Goal: Task Accomplishment & Management: Manage account settings

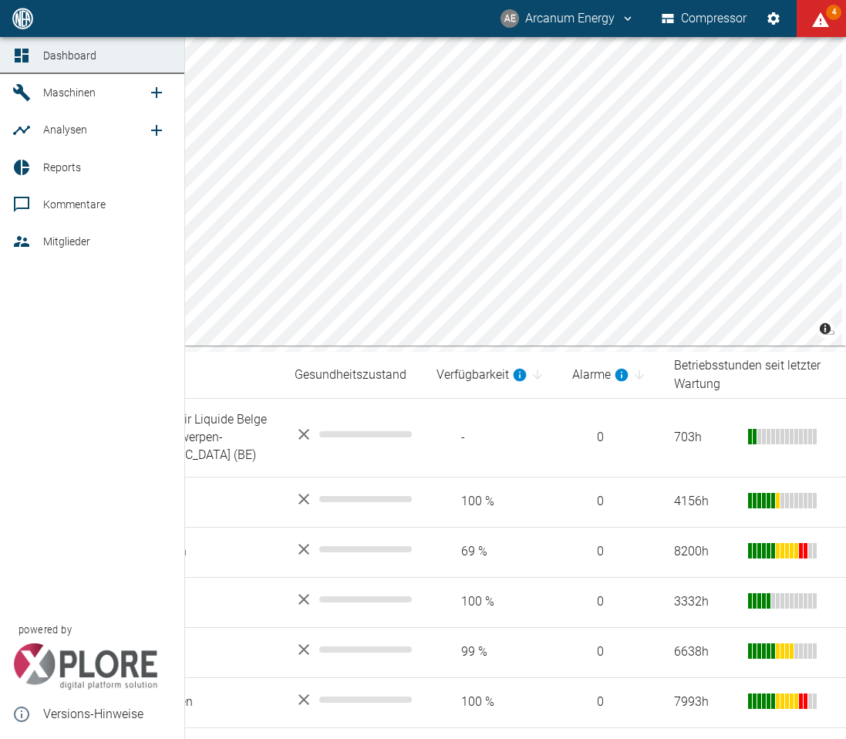
click at [28, 178] on link "Reports" at bounding box center [92, 167] width 184 height 37
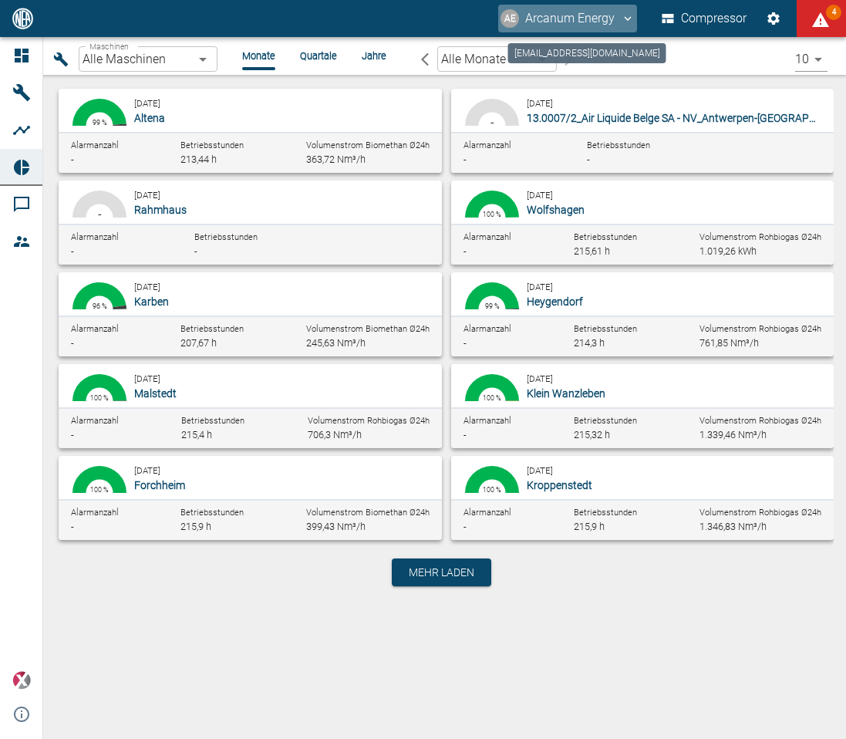
click at [616, 18] on button "AE Arcanum Energy" at bounding box center [567, 19] width 139 height 28
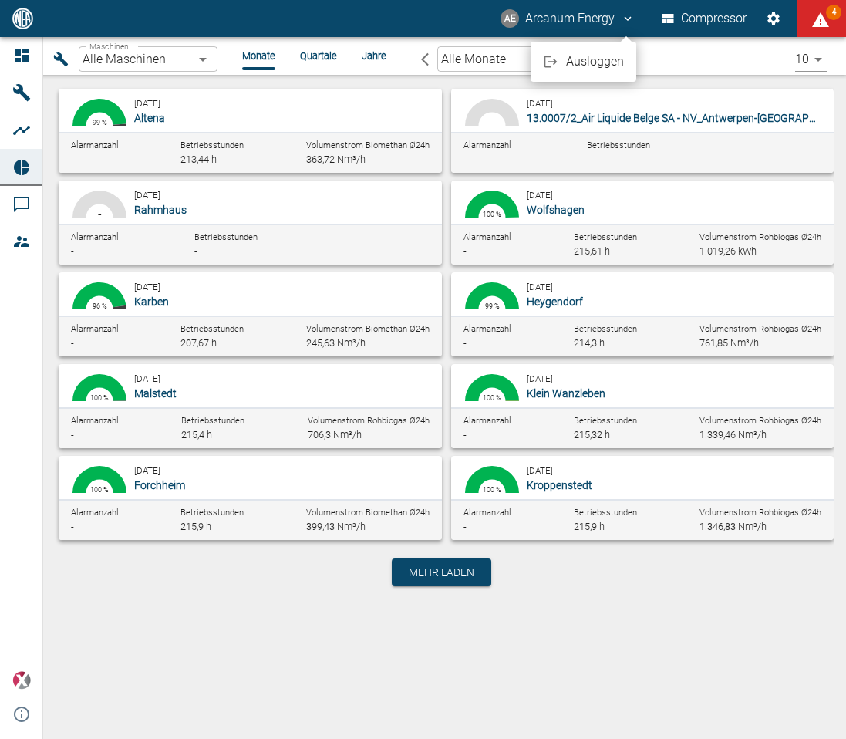
click at [601, 56] on span "Ausloggen" at bounding box center [595, 61] width 58 height 19
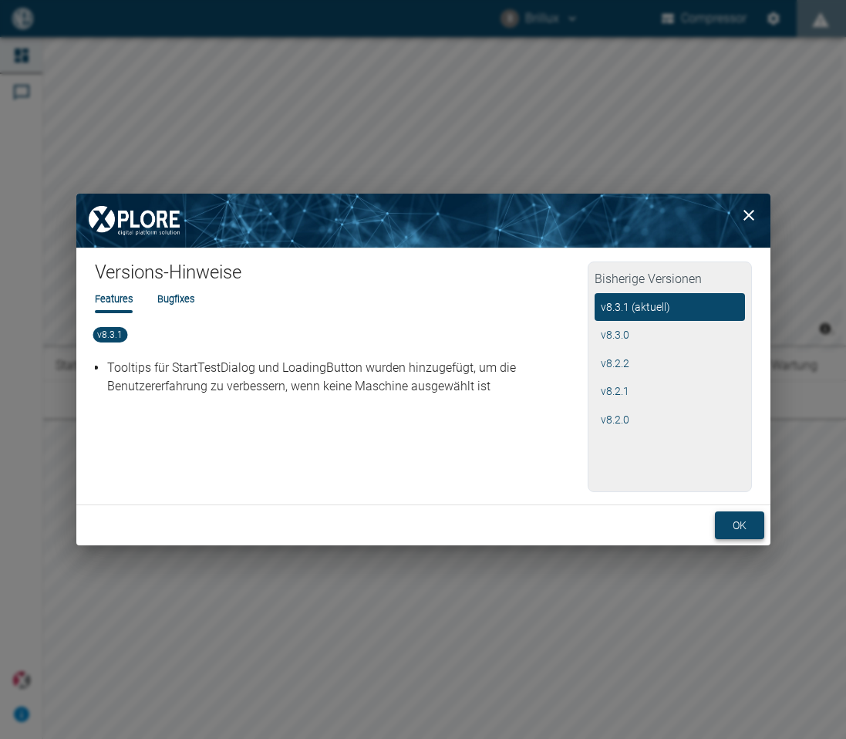
click at [734, 520] on button "ok" at bounding box center [739, 525] width 49 height 29
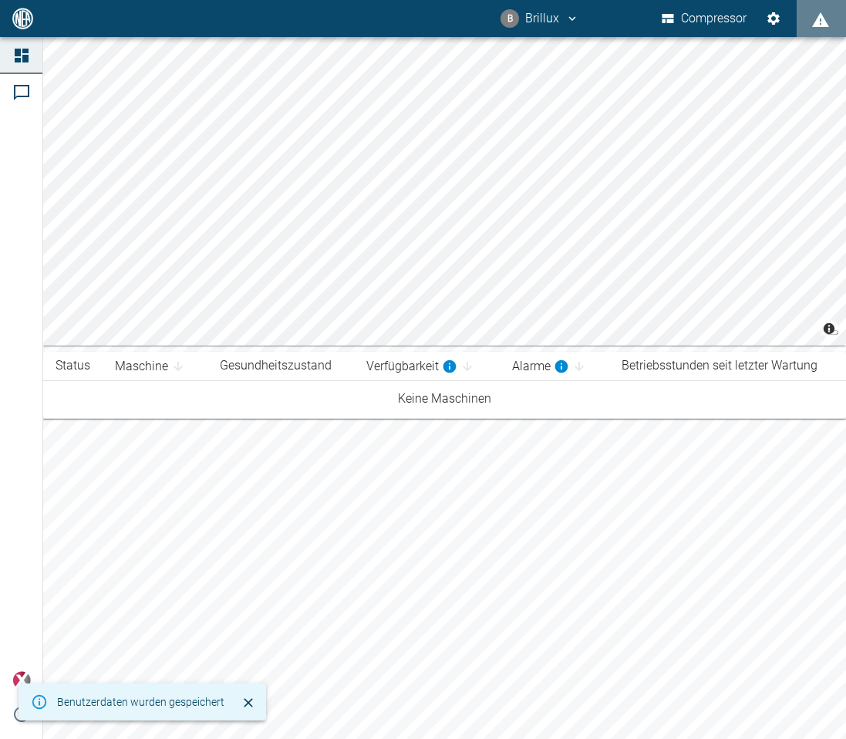
click at [555, 25] on button "B Brillux" at bounding box center [539, 19] width 83 height 28
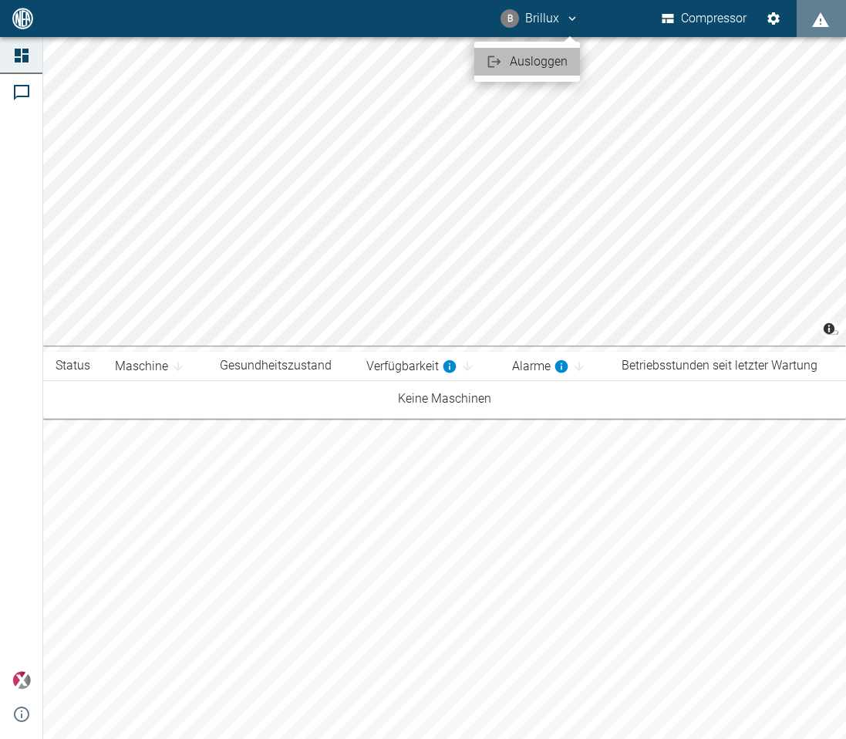
click at [553, 62] on span "Ausloggen" at bounding box center [539, 61] width 58 height 19
